Goal: Task Accomplishment & Management: Use online tool/utility

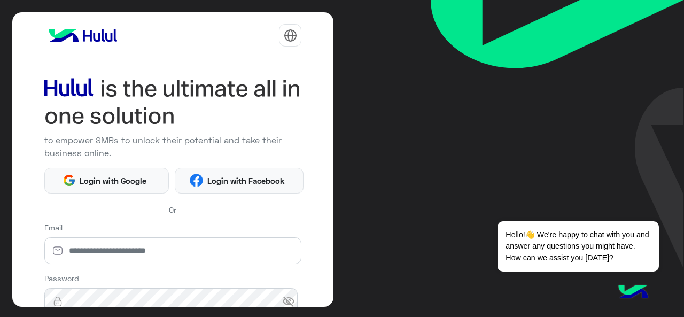
scroll to position [141, 0]
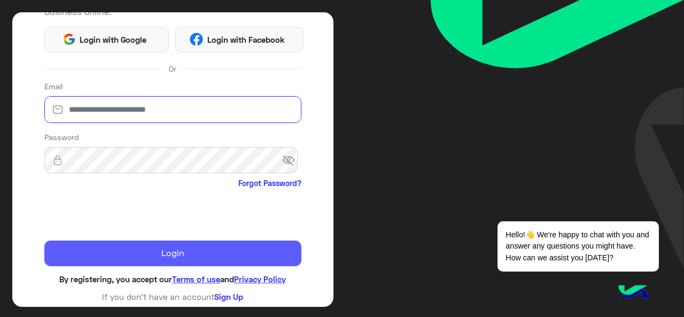
type input "**********"
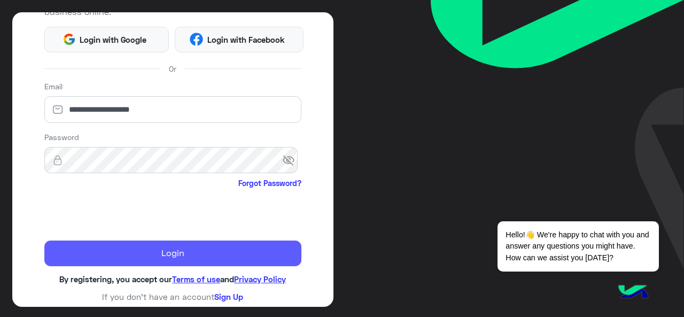
click at [129, 252] on button "Login" at bounding box center [173, 253] width 258 height 26
click at [131, 247] on button "Login" at bounding box center [173, 253] width 258 height 26
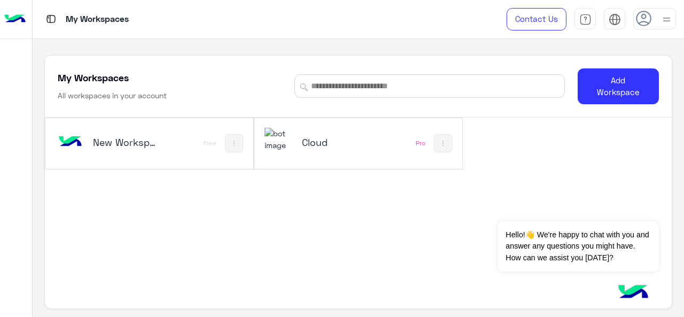
click at [312, 142] on h5 "Cloud" at bounding box center [335, 142] width 67 height 13
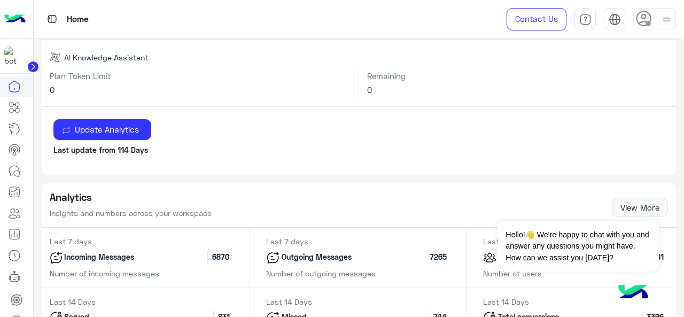
scroll to position [534, 0]
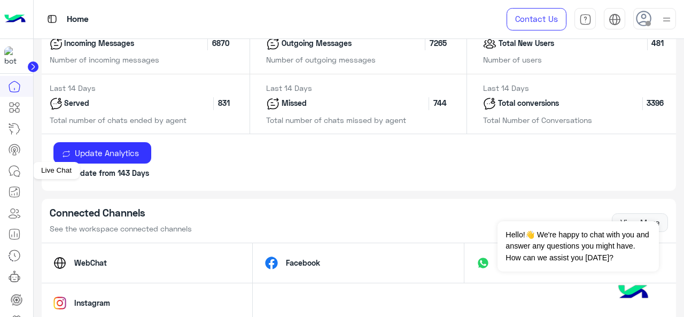
click at [10, 172] on icon at bounding box center [14, 171] width 13 height 13
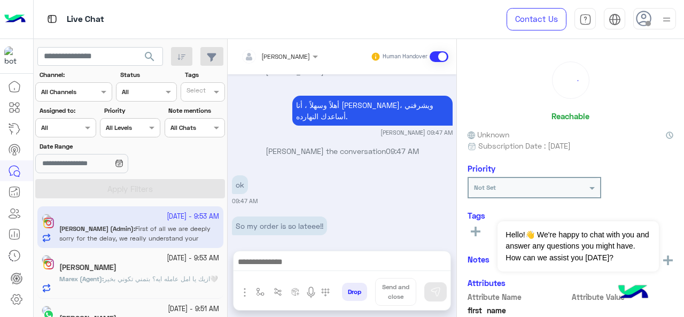
scroll to position [704, 0]
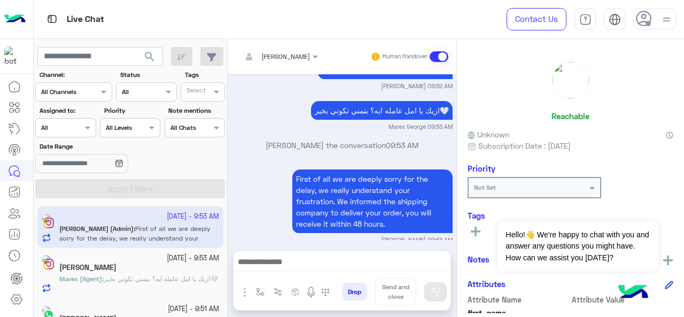
click at [73, 131] on div "Assigned on All" at bounding box center [59, 128] width 46 height 10
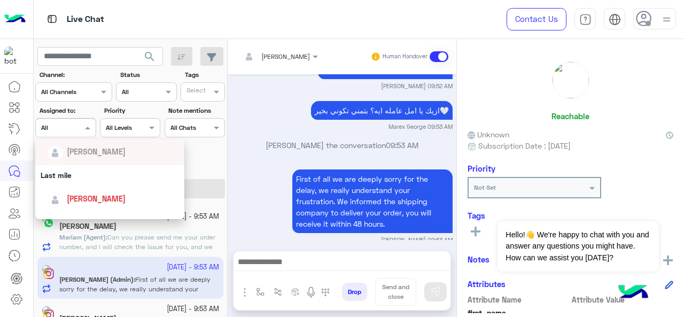
scroll to position [107, 0]
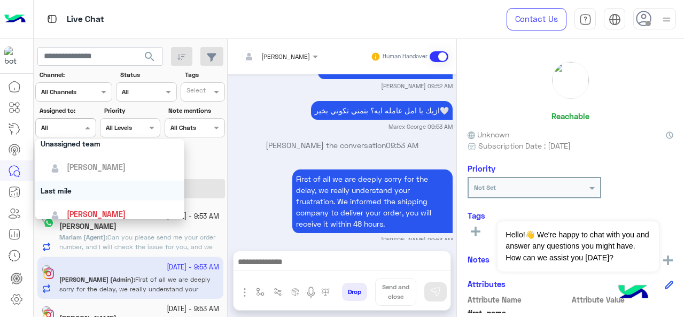
click at [72, 188] on div "Last mile" at bounding box center [110, 191] width 150 height 20
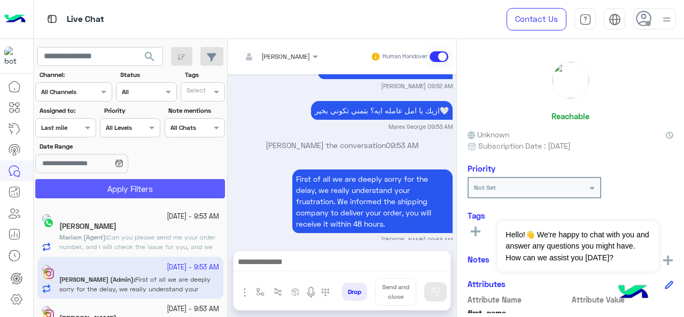
click at [115, 184] on button "Apply Filters" at bounding box center [130, 188] width 190 height 19
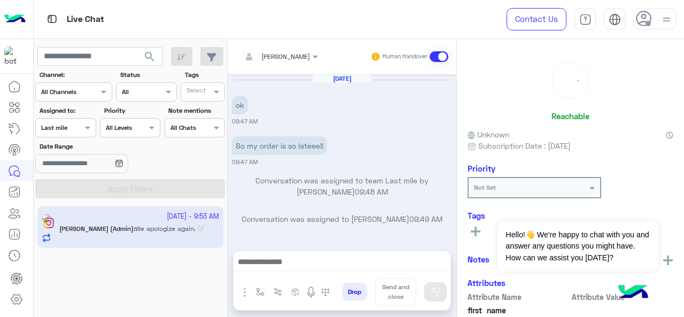
scroll to position [287, 0]
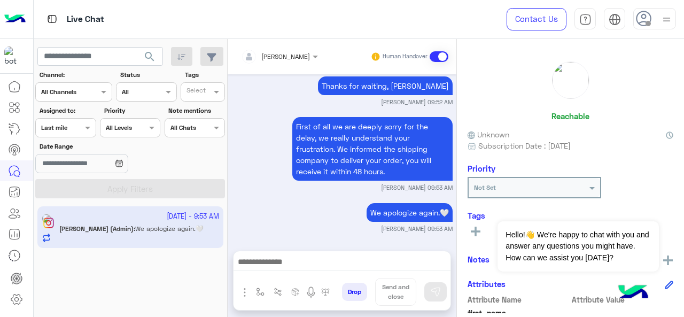
click at [79, 132] on div "Assigned on Last mile" at bounding box center [59, 128] width 46 height 10
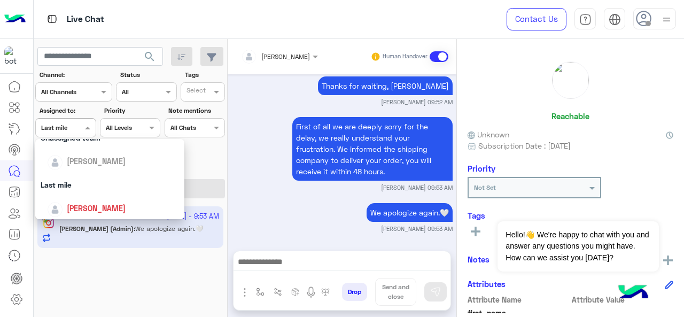
scroll to position [160, 0]
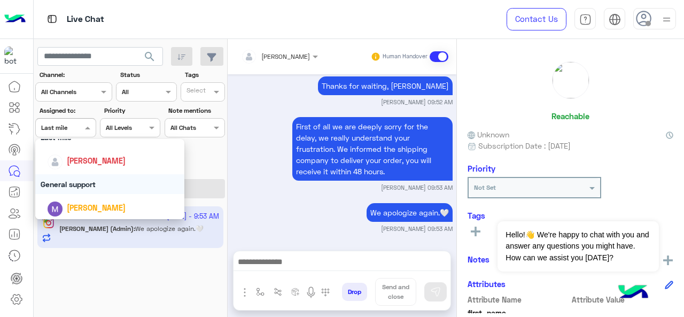
click at [90, 184] on div "General support" at bounding box center [110, 184] width 150 height 20
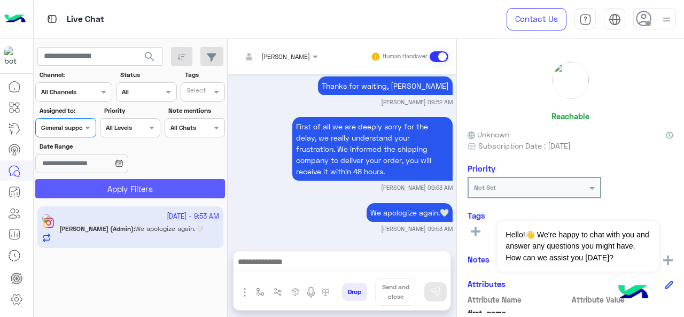
click at [105, 192] on button "Apply Filters" at bounding box center [130, 188] width 190 height 19
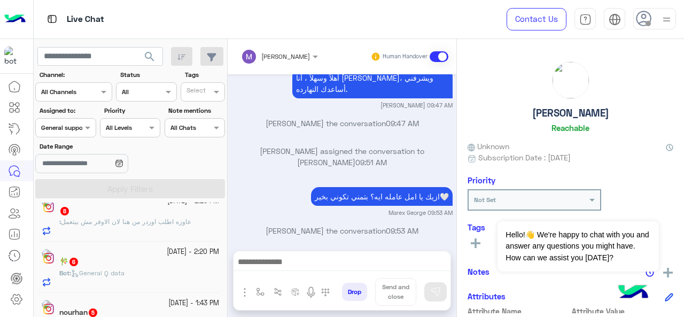
scroll to position [1111, 0]
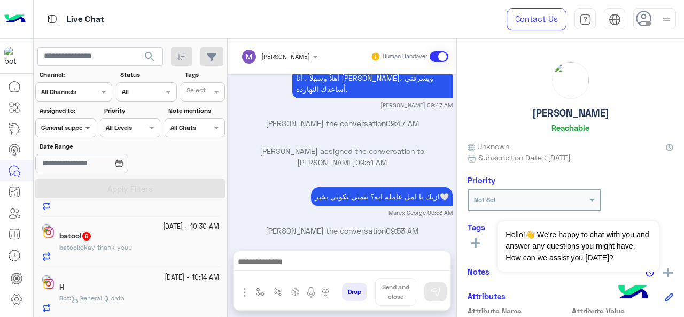
click at [90, 127] on span at bounding box center [88, 127] width 13 height 11
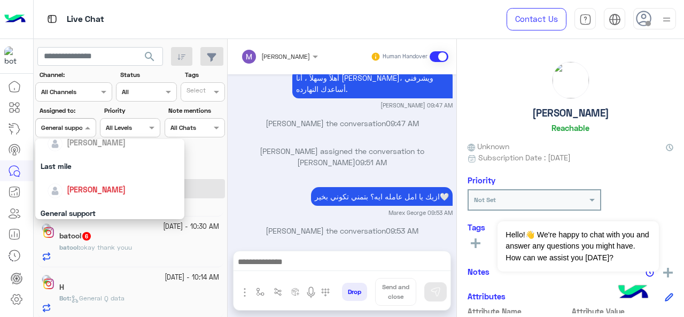
scroll to position [209, 0]
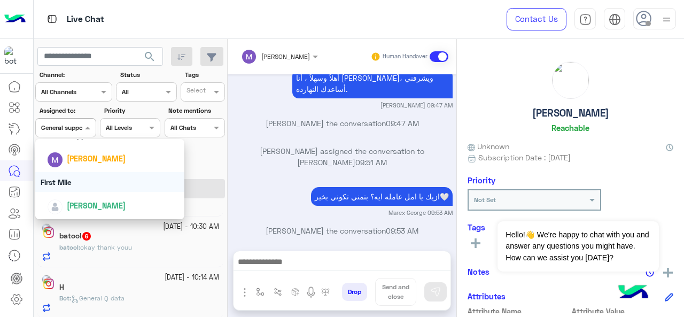
click at [79, 188] on div "First Mile" at bounding box center [110, 182] width 150 height 20
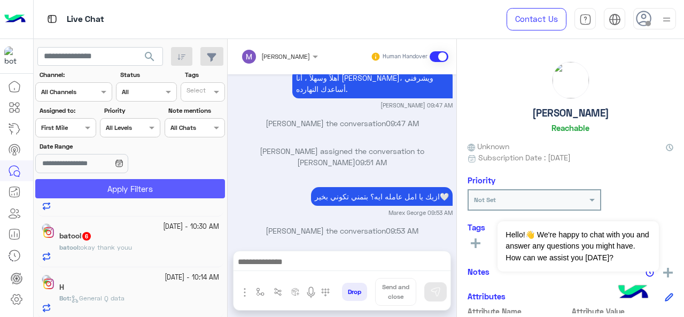
click at [89, 192] on button "Apply Filters" at bounding box center [130, 188] width 190 height 19
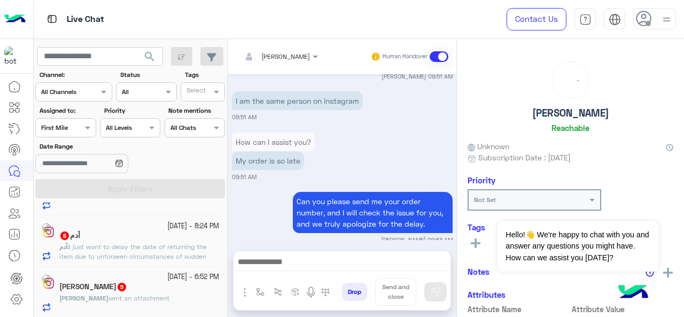
scroll to position [5, 0]
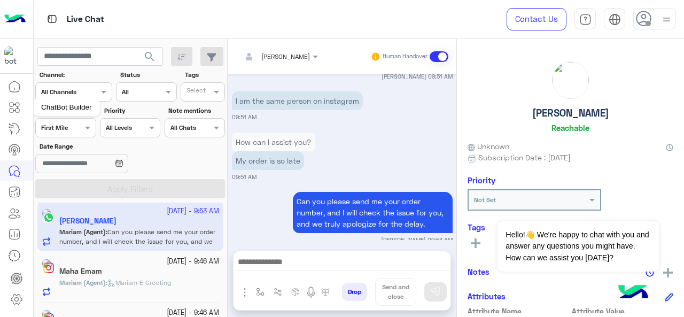
click at [12, 104] on icon at bounding box center [14, 107] width 13 height 13
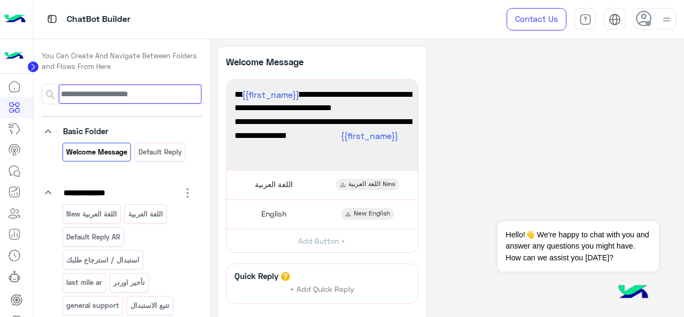
click at [73, 89] on input at bounding box center [130, 93] width 142 height 19
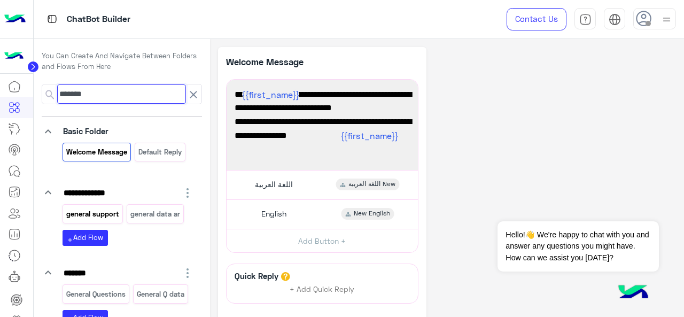
type input "*******"
click at [101, 213] on p "general support" at bounding box center [92, 214] width 55 height 12
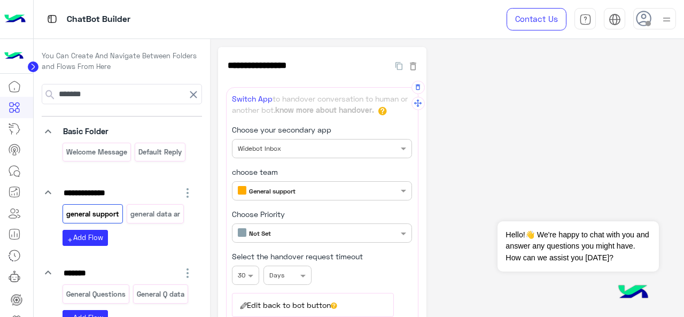
click at [337, 191] on input "text" at bounding box center [304, 190] width 133 height 10
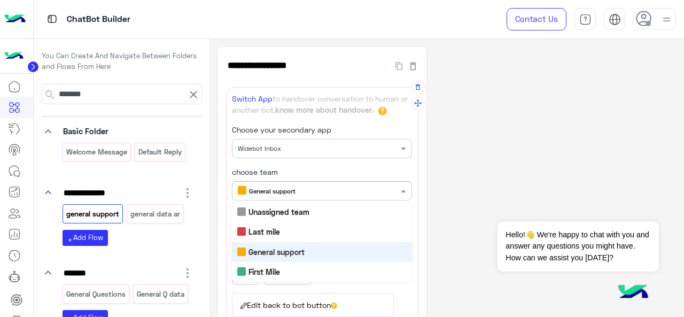
click at [307, 252] on div "General support" at bounding box center [322, 252] width 180 height 20
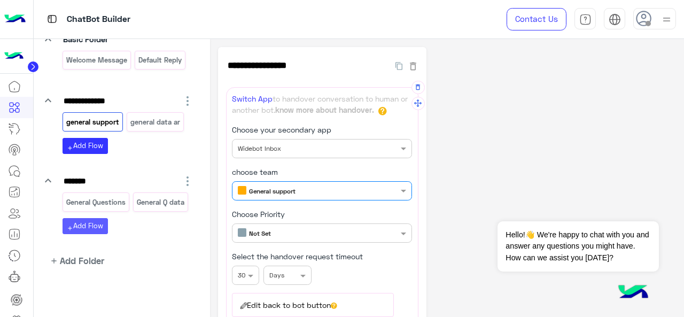
scroll to position [111, 0]
click at [90, 196] on p "General Questions" at bounding box center [95, 202] width 61 height 12
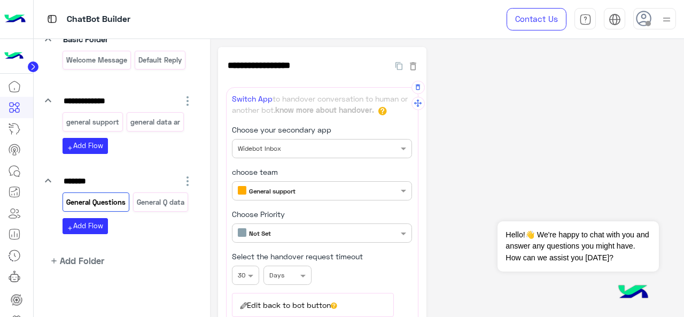
click at [293, 192] on input "text" at bounding box center [304, 190] width 133 height 10
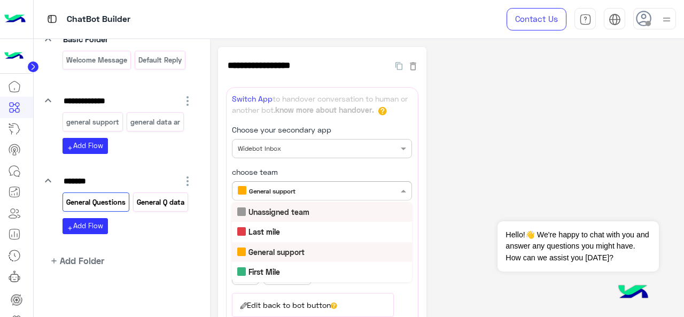
click at [136, 207] on p "General Q data" at bounding box center [160, 202] width 49 height 12
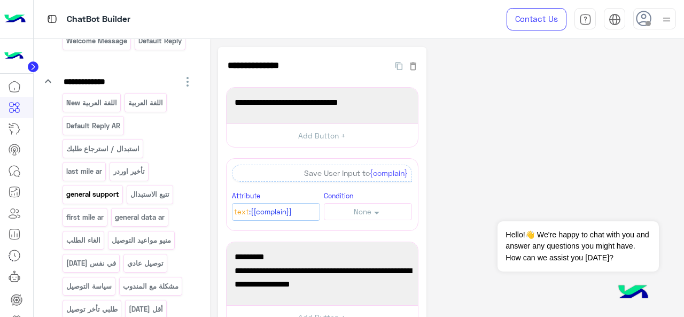
scroll to position [0, 0]
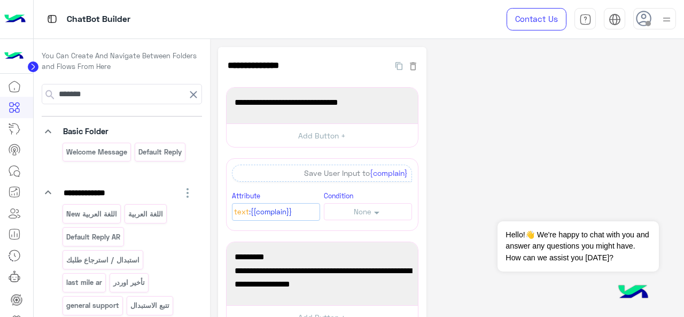
click at [191, 100] on icon at bounding box center [193, 94] width 13 height 13
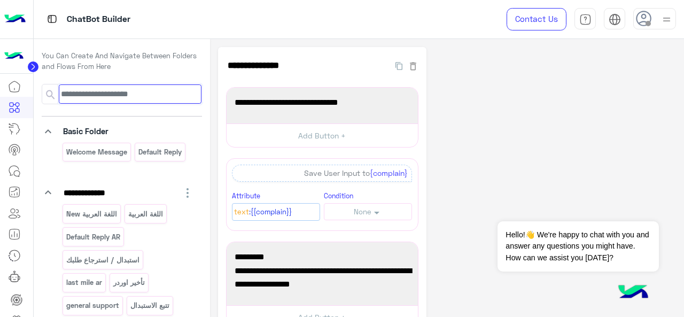
click at [81, 91] on input at bounding box center [130, 93] width 142 height 19
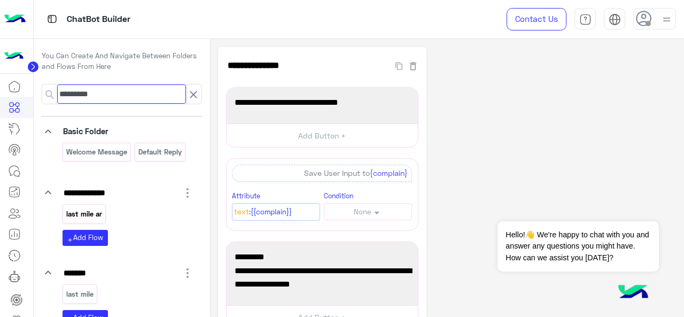
type input "*********"
click at [87, 212] on p "last mile ar" at bounding box center [83, 214] width 37 height 12
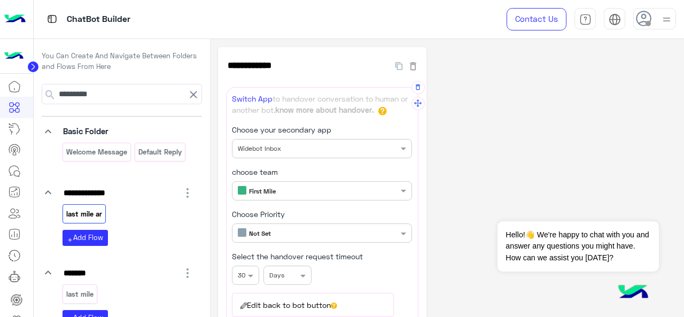
click at [286, 191] on input "text" at bounding box center [304, 190] width 133 height 10
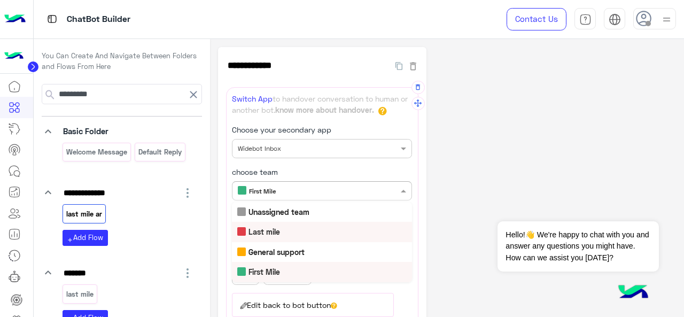
click at [266, 230] on b "Last mile" at bounding box center [264, 231] width 32 height 9
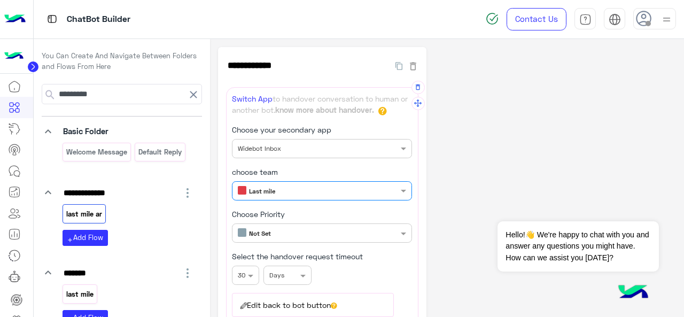
click at [90, 293] on p "last mile" at bounding box center [79, 294] width 29 height 12
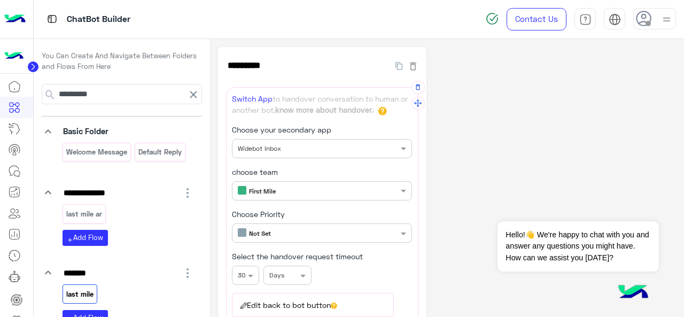
click at [290, 188] on input "text" at bounding box center [304, 190] width 133 height 10
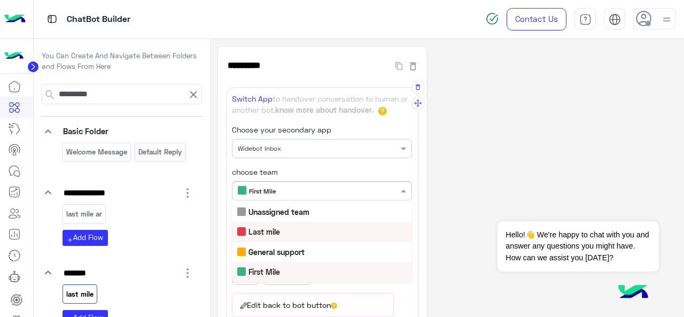
click at [281, 235] on div "Last mile" at bounding box center [322, 232] width 180 height 20
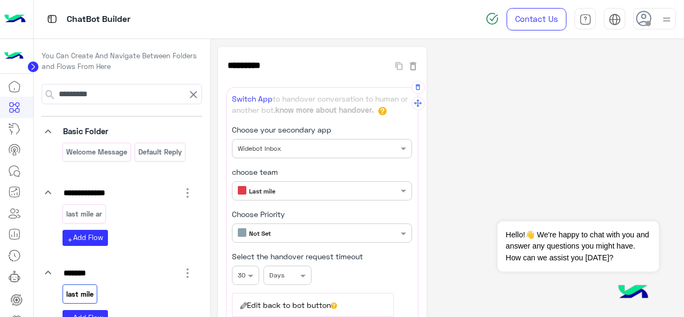
click at [189, 99] on icon at bounding box center [193, 94] width 13 height 13
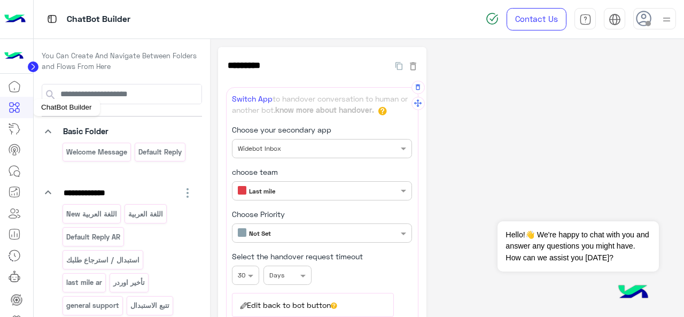
click at [8, 111] on icon at bounding box center [14, 107] width 13 height 13
click at [14, 168] on icon at bounding box center [14, 171] width 13 height 13
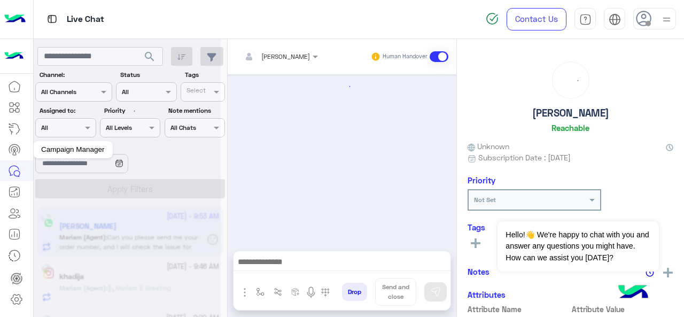
scroll to position [306, 0]
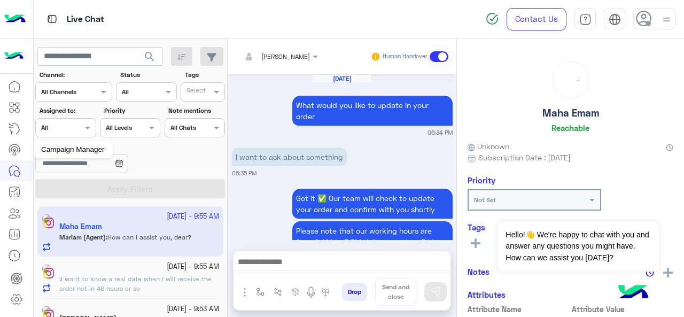
scroll to position [394, 0]
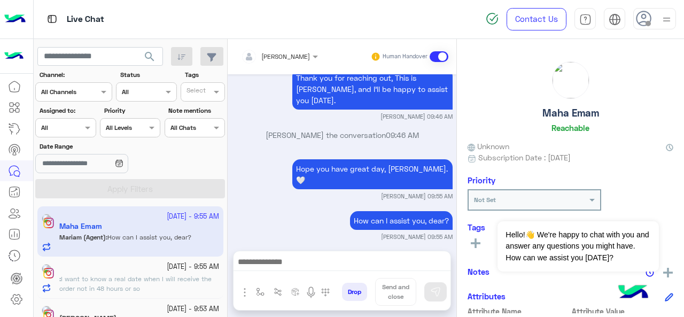
click at [68, 116] on div "Assigned to: Assigned on All" at bounding box center [65, 122] width 60 height 32
